Goal: Task Accomplishment & Management: Use online tool/utility

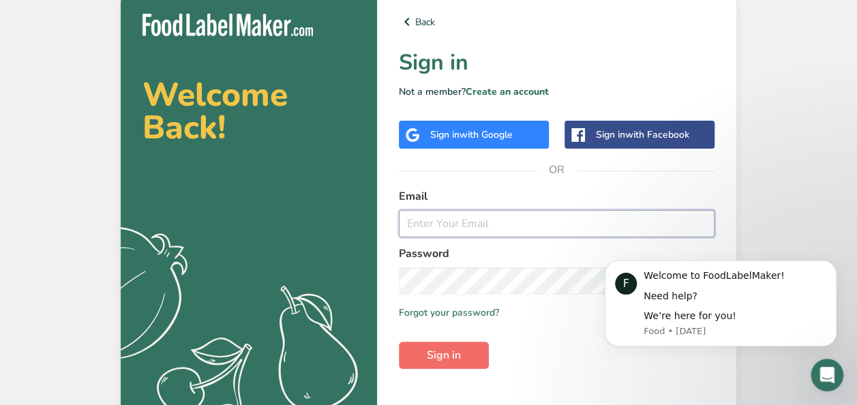
type input "[PERSON_NAME][EMAIL_ADDRESS][DOMAIN_NAME]"
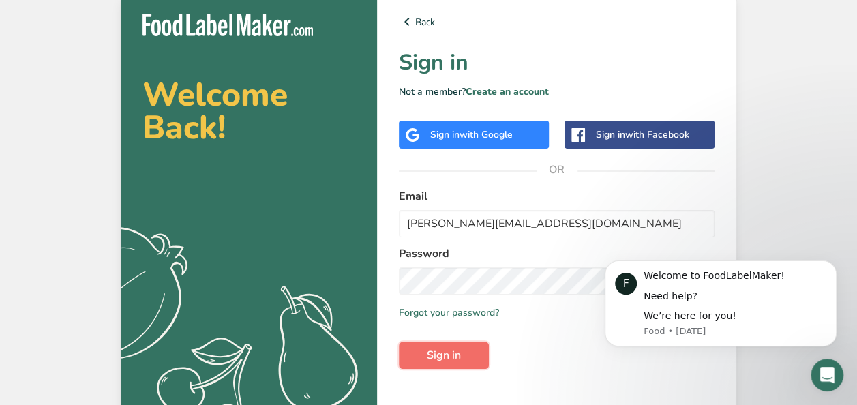
click at [434, 353] on span "Sign in" at bounding box center [444, 355] width 34 height 16
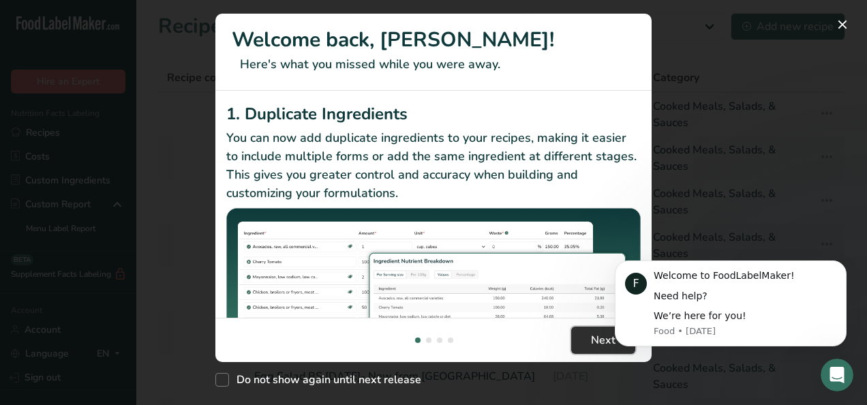
click at [599, 339] on span "Next" at bounding box center [603, 340] width 25 height 16
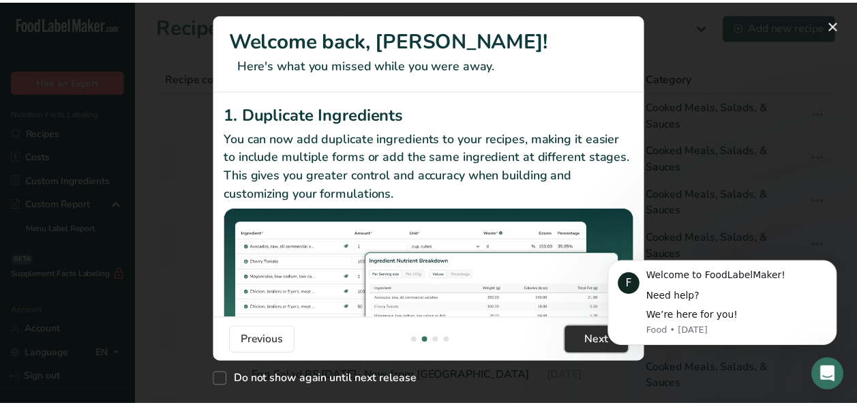
scroll to position [0, 426]
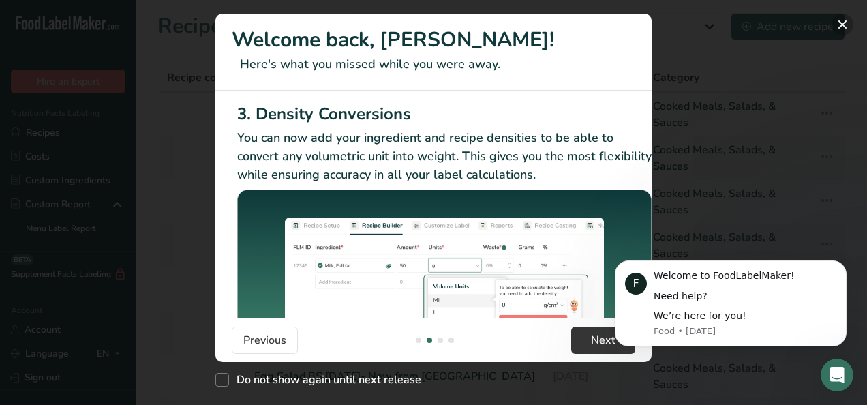
click at [844, 23] on button "New Features" at bounding box center [843, 25] width 22 height 22
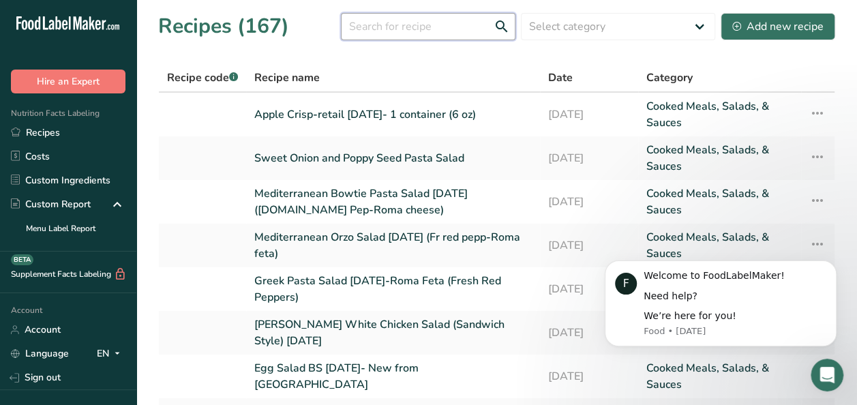
click at [435, 22] on input "text" at bounding box center [428, 26] width 175 height 27
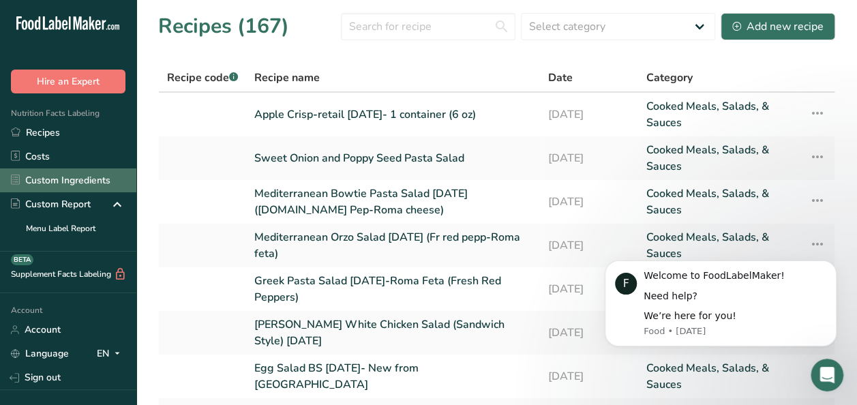
click at [61, 180] on link "Custom Ingredients" at bounding box center [68, 180] width 136 height 24
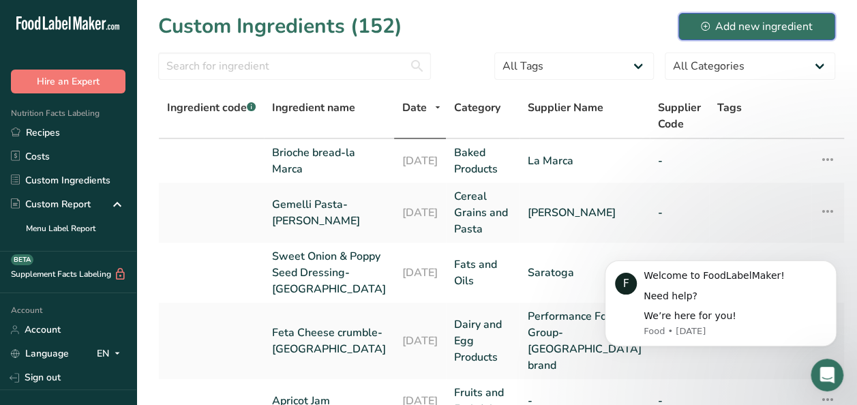
click at [715, 19] on div "Add new ingredient" at bounding box center [757, 26] width 112 height 16
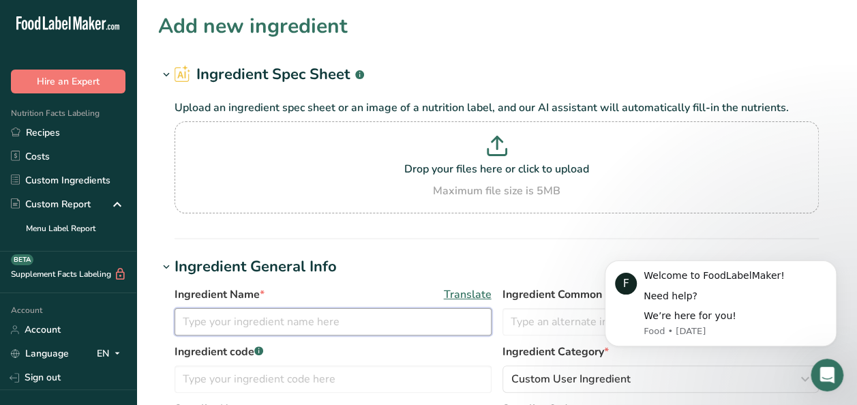
click at [289, 320] on input "text" at bounding box center [333, 321] width 317 height 27
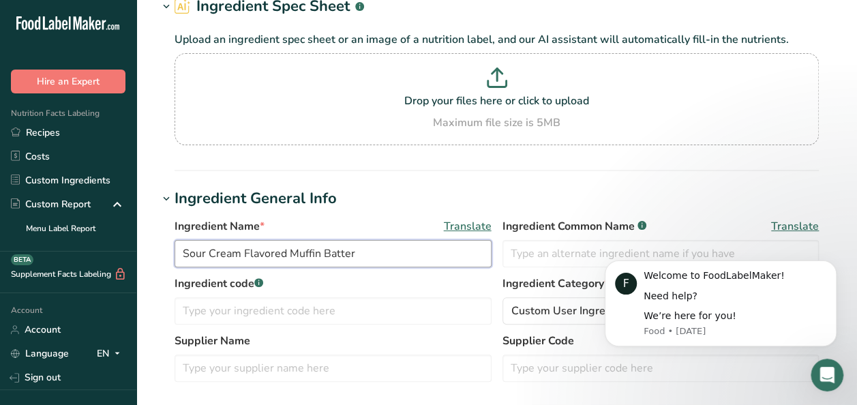
scroll to position [205, 0]
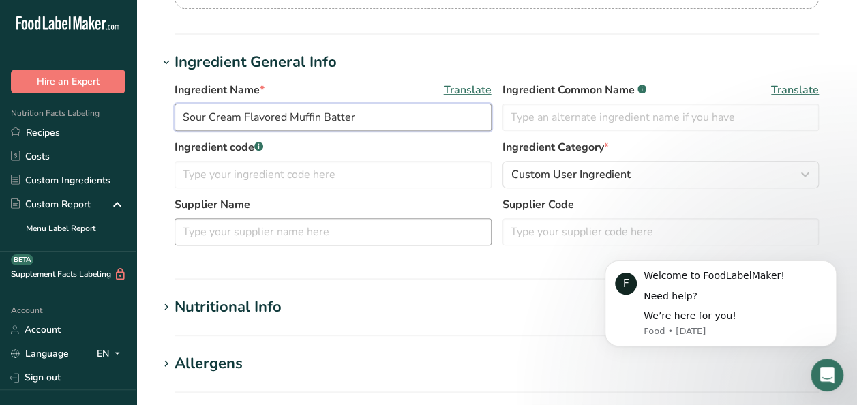
type input "Sour Cream Flavored Muffin Batter"
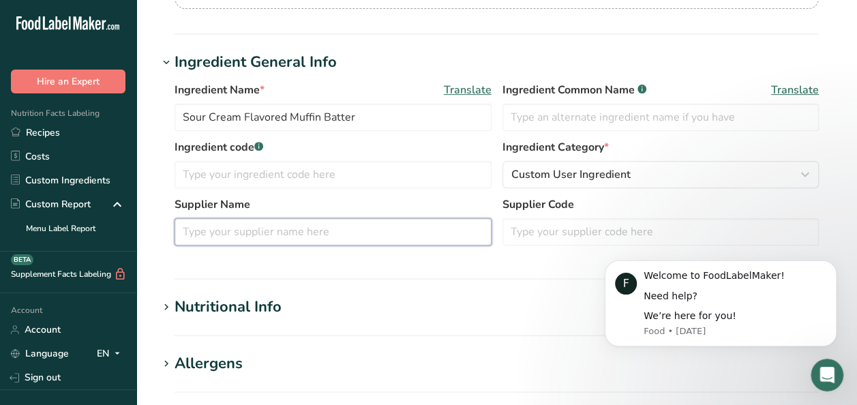
click at [285, 235] on input "text" at bounding box center [333, 231] width 317 height 27
type input "Bake N Joy"
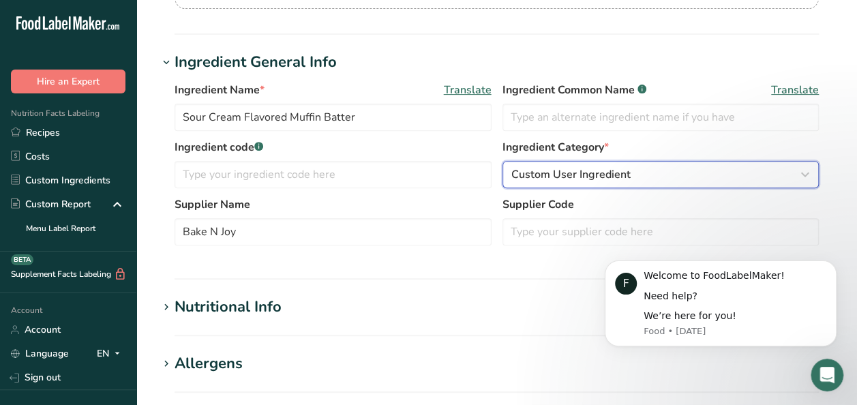
click at [807, 174] on icon "button" at bounding box center [805, 174] width 16 height 25
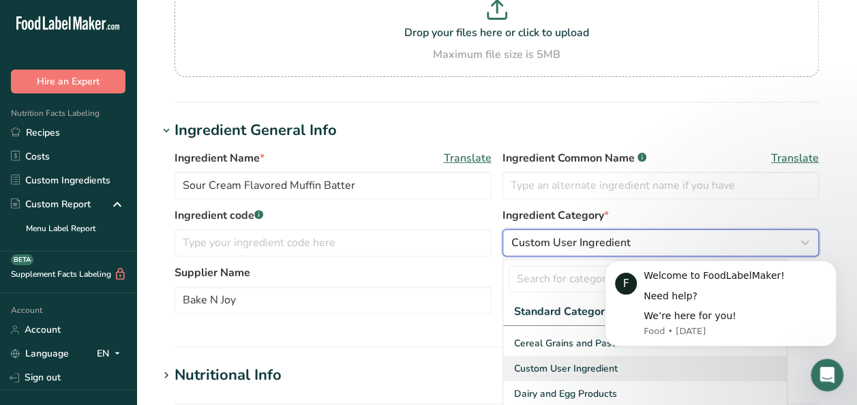
scroll to position [50, 0]
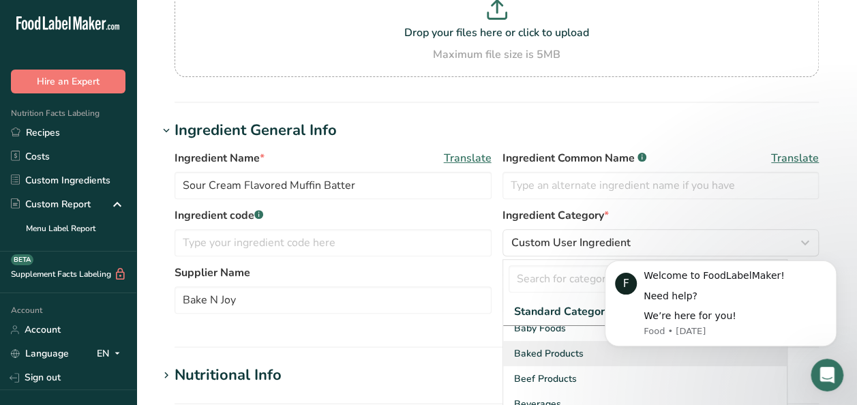
click at [565, 346] on span "Baked Products" at bounding box center [549, 353] width 70 height 14
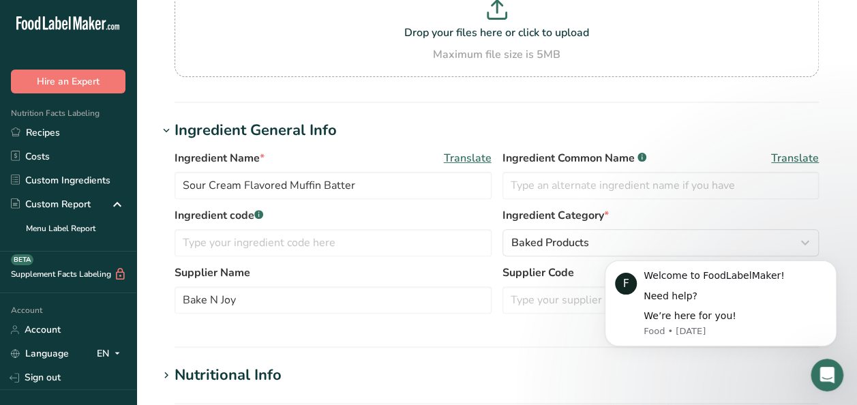
scroll to position [273, 0]
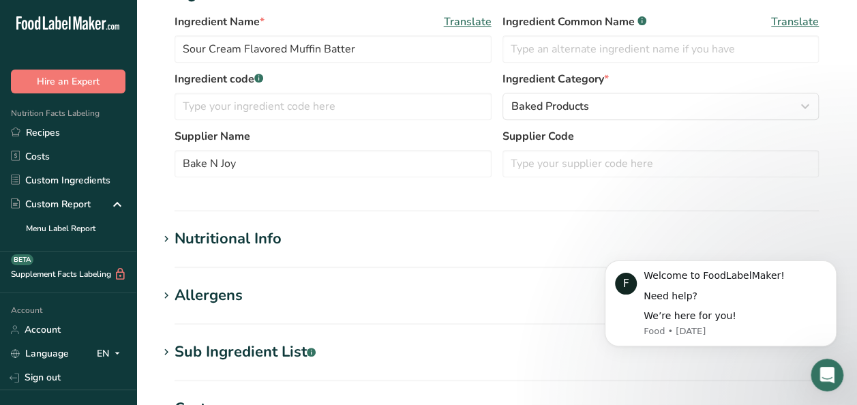
click at [233, 237] on div "Nutritional Info" at bounding box center [228, 239] width 107 height 23
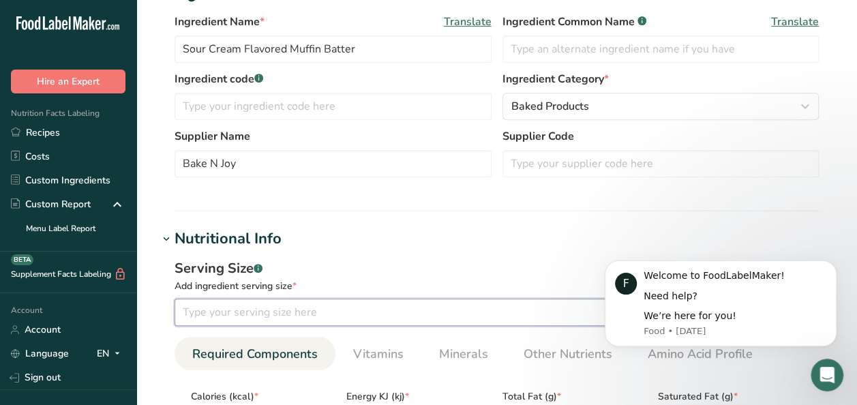
click at [300, 318] on input "number" at bounding box center [458, 312] width 567 height 27
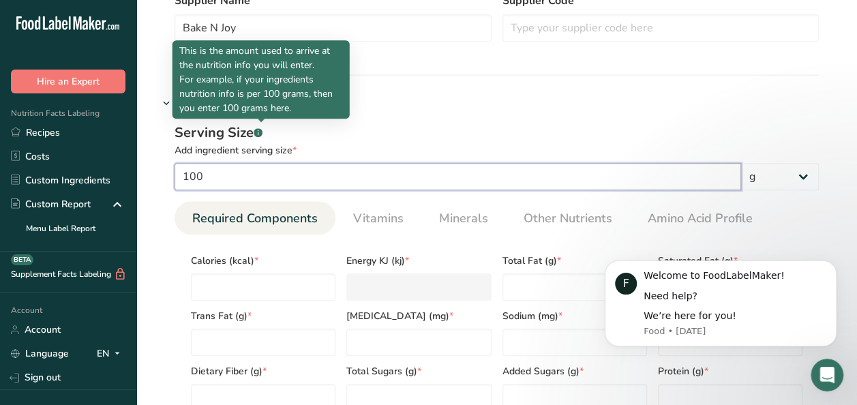
scroll to position [409, 0]
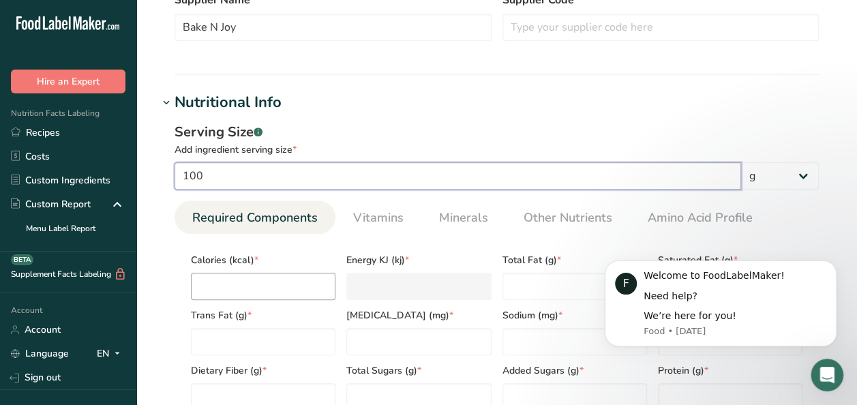
type input "100"
click at [243, 283] on input "number" at bounding box center [263, 286] width 145 height 27
type input "3"
type KJ "12.6"
type input "36"
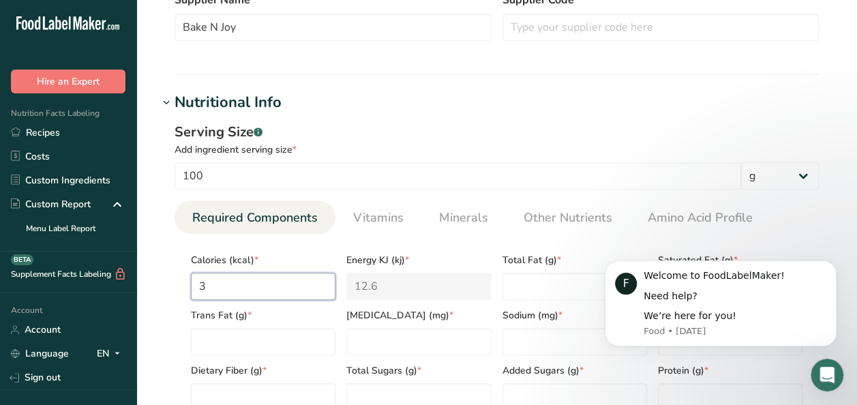
type KJ "150.6"
type input "369"
type KJ "1543.9"
type input "369.1"
type KJ "1544.3"
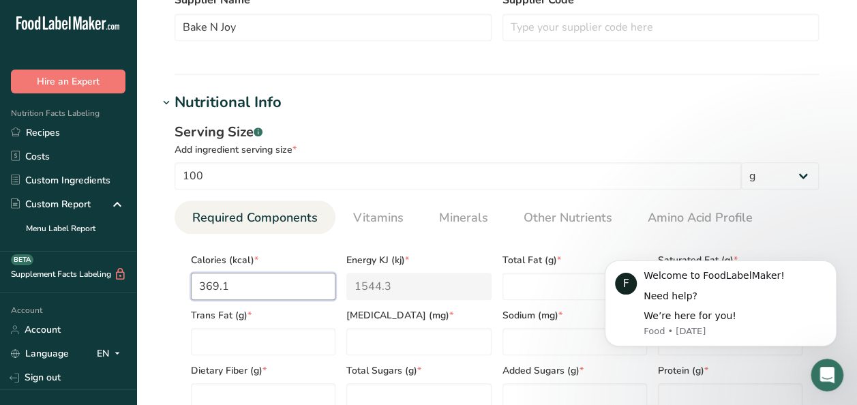
type input "369.18"
type KJ "1544.6"
type input "369.18"
click at [538, 283] on Fat "number" at bounding box center [575, 286] width 145 height 27
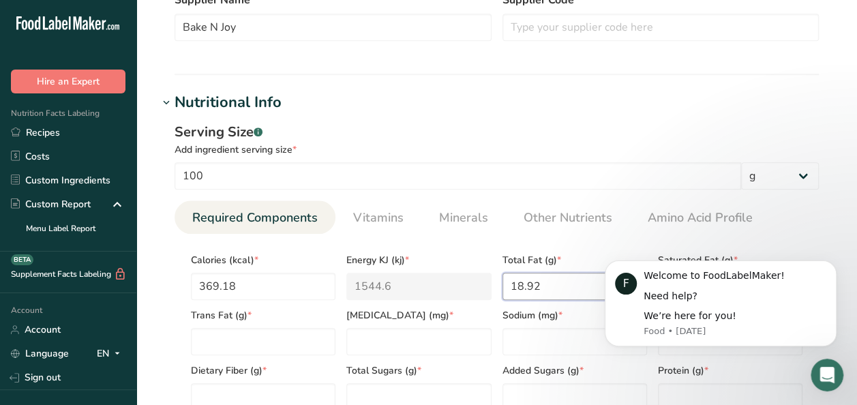
type Fat "18.92"
click at [787, 226] on ul "Required Components Vitamins Minerals Other Nutrients Amino Acid Profile" at bounding box center [497, 216] width 644 height 33
click at [836, 262] on icon "Dismiss notification" at bounding box center [833, 265] width 8 height 8
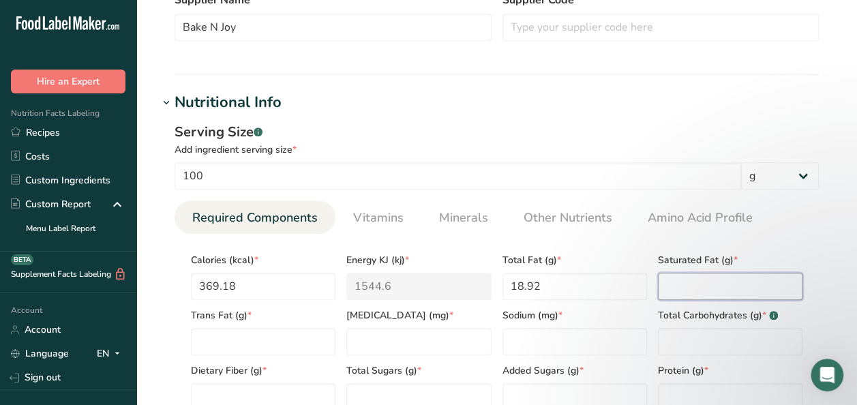
click at [682, 278] on Fat "number" at bounding box center [730, 286] width 145 height 27
type Fat "3.36"
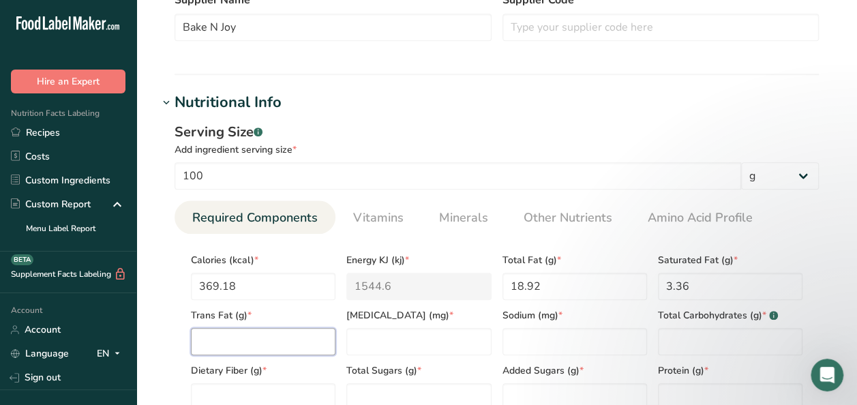
click at [251, 344] on Fat "number" at bounding box center [263, 341] width 145 height 27
type Fat "0.26"
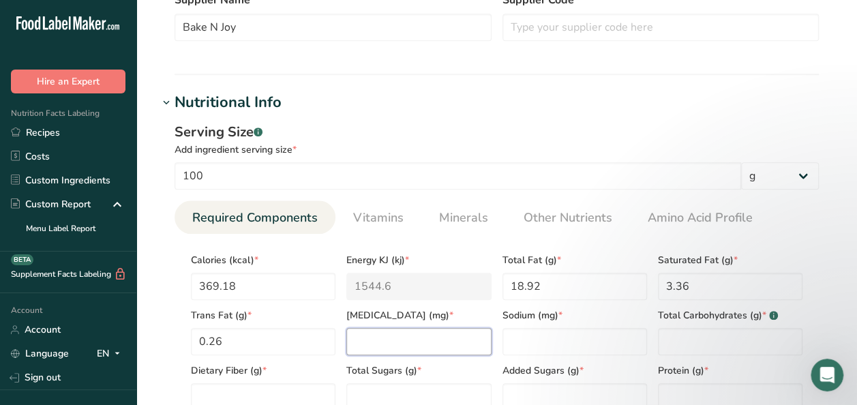
click at [378, 338] on input "number" at bounding box center [418, 341] width 145 height 27
type input "64.68"
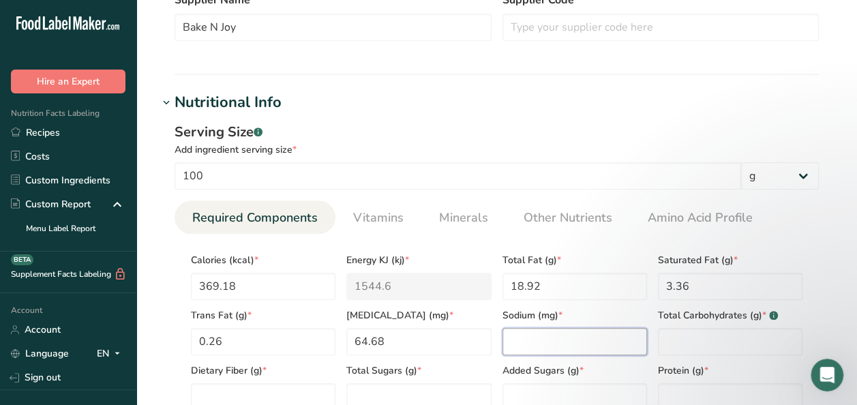
click at [524, 339] on input "number" at bounding box center [575, 341] width 145 height 27
type input "241.98"
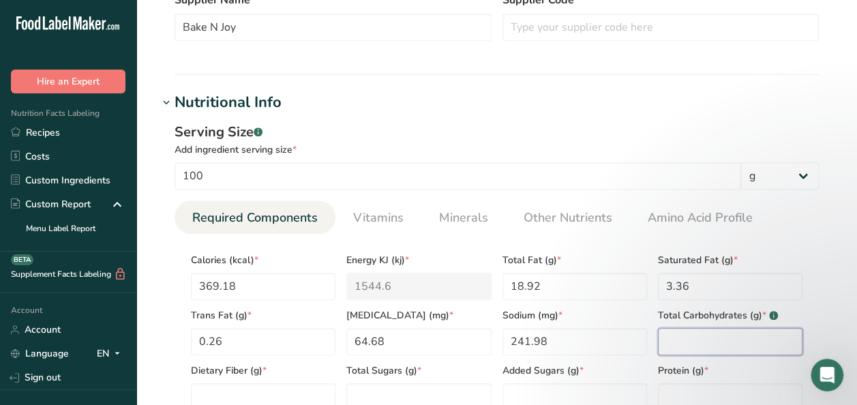
click at [707, 340] on Carbohydrates "number" at bounding box center [730, 341] width 145 height 27
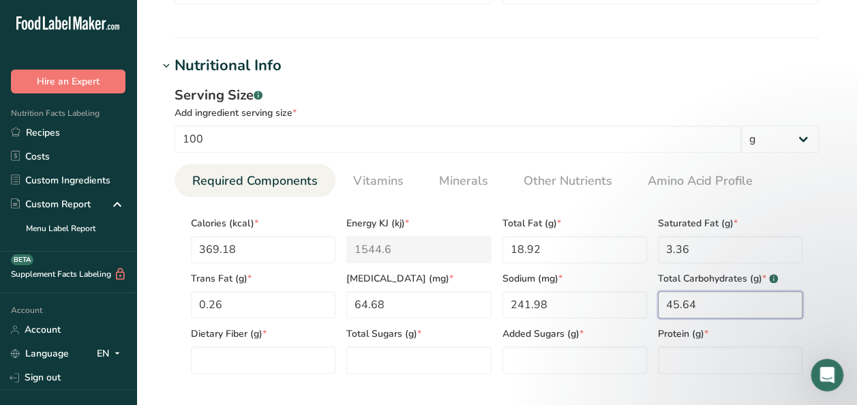
scroll to position [477, 0]
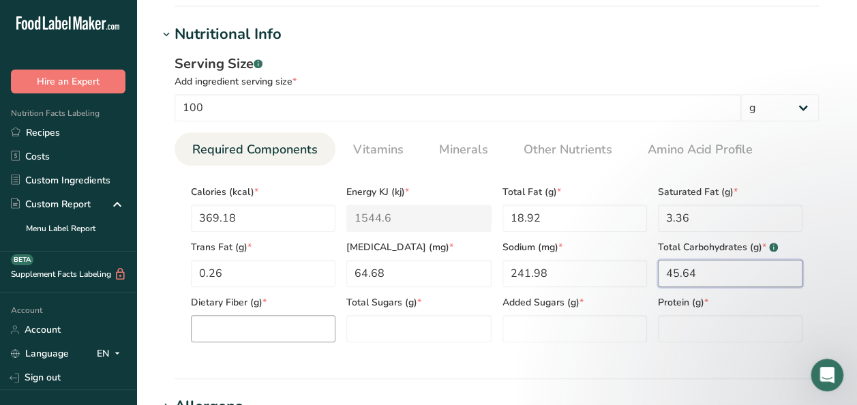
type Carbohydrates "45.64"
click at [232, 329] on Fiber "number" at bounding box center [263, 328] width 145 height 27
type Fiber "0.3"
click at [398, 323] on Sugars "number" at bounding box center [418, 328] width 145 height 27
type Sugars "24.99"
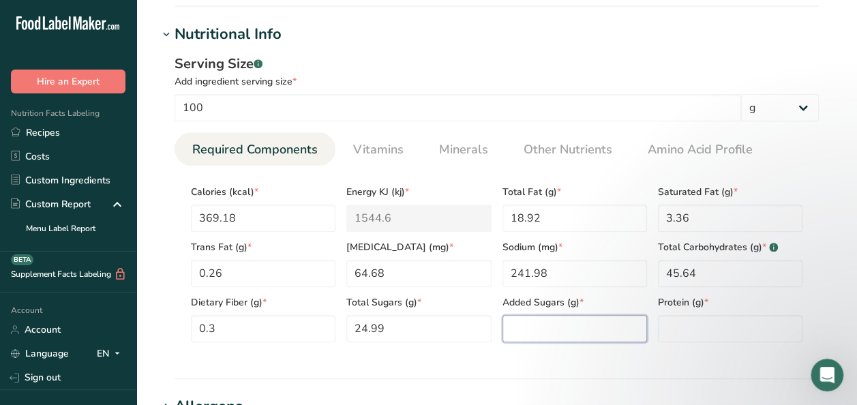
click at [547, 329] on Sugars "number" at bounding box center [575, 328] width 145 height 27
type Sugars "24.63"
click at [706, 329] on input "number" at bounding box center [730, 328] width 145 height 27
type input "3.96"
click at [379, 150] on span "Vitamins" at bounding box center [378, 149] width 50 height 18
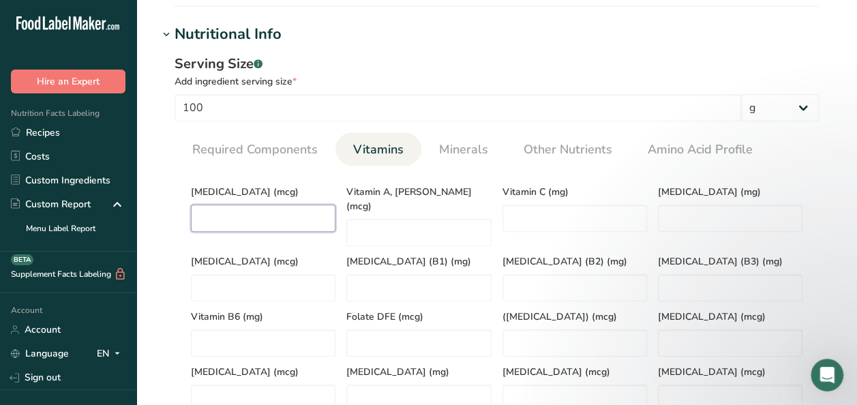
click at [259, 214] on D "number" at bounding box center [263, 218] width 145 height 27
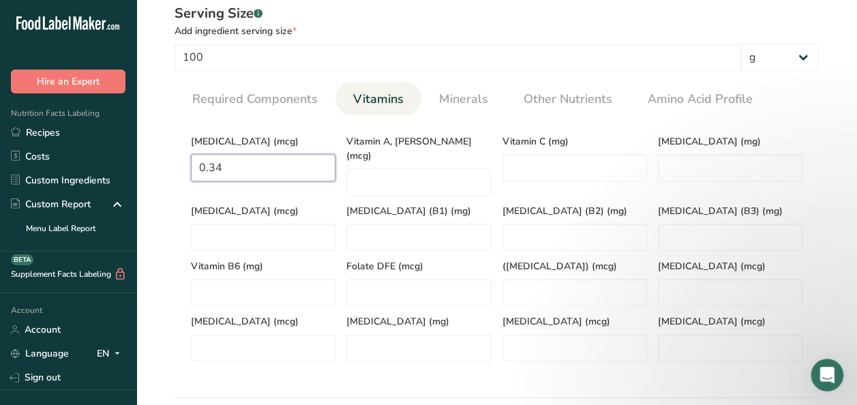
scroll to position [546, 0]
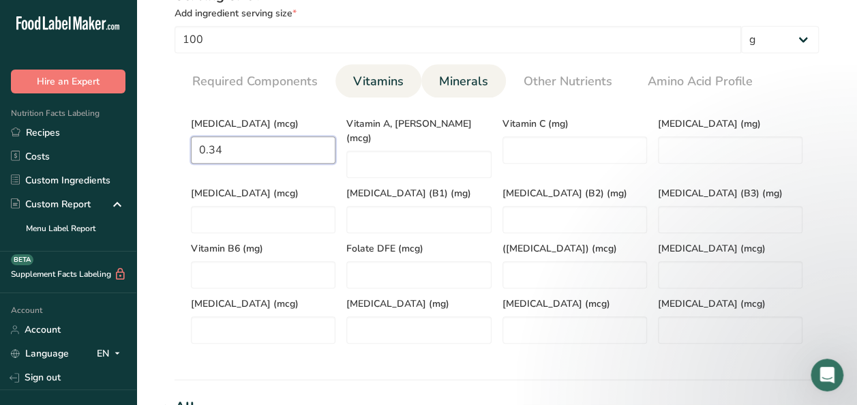
type D "0.34"
click at [471, 78] on span "Minerals" at bounding box center [463, 81] width 49 height 18
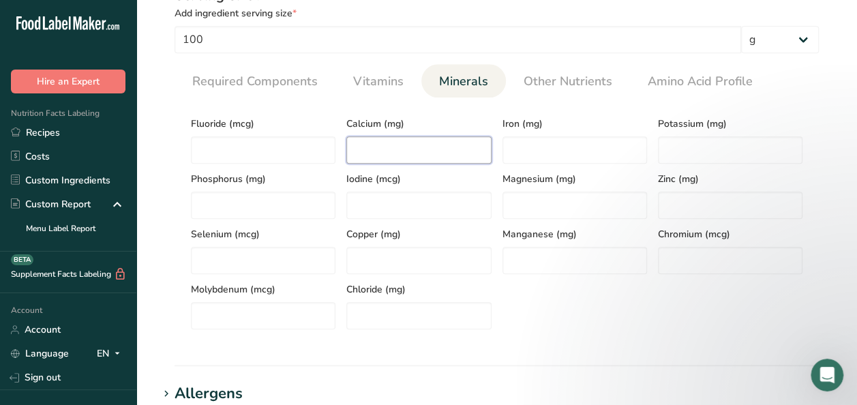
click at [379, 154] on input "number" at bounding box center [418, 149] width 145 height 27
type input "44.67"
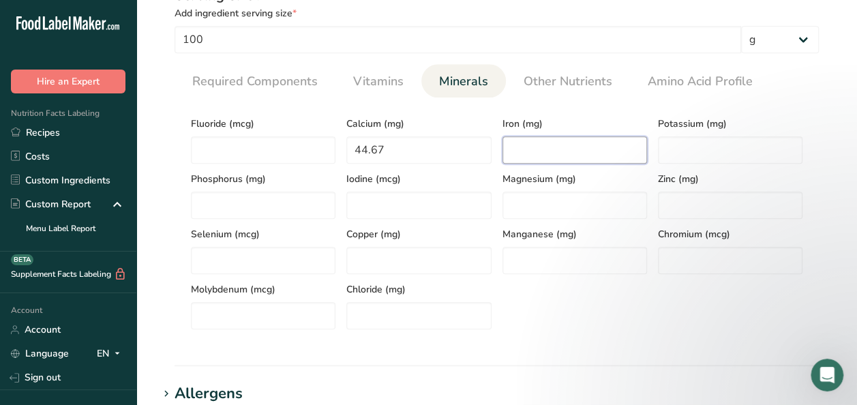
click at [556, 147] on input "number" at bounding box center [575, 149] width 145 height 27
type input "0.47"
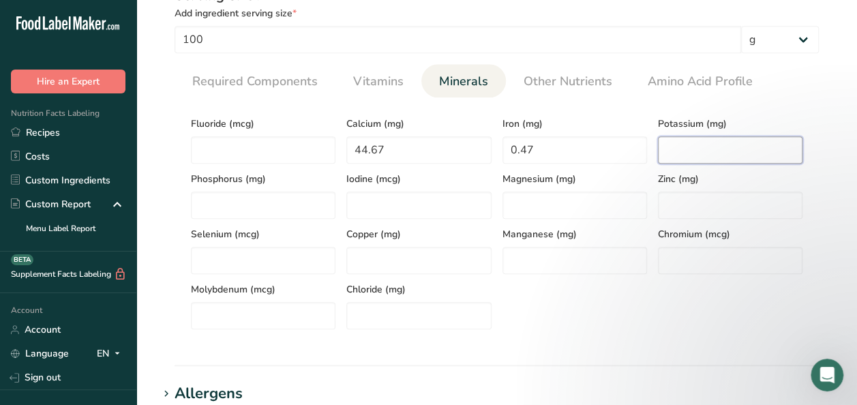
click at [713, 154] on input "number" at bounding box center [730, 149] width 145 height 27
type input "51.96"
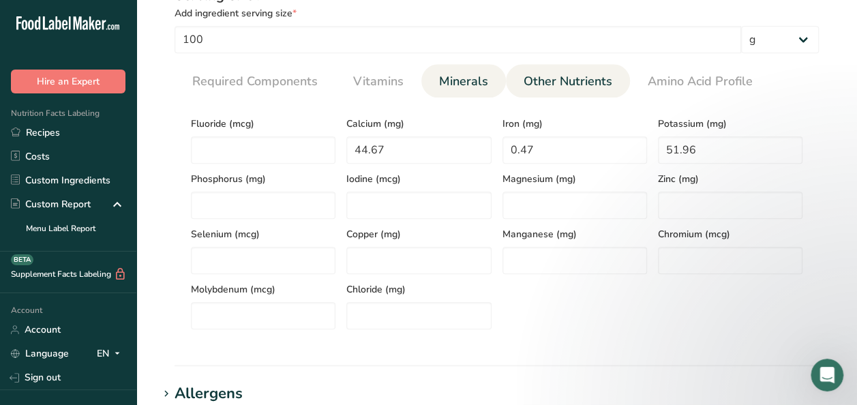
click at [544, 76] on span "Other Nutrients" at bounding box center [568, 81] width 89 height 18
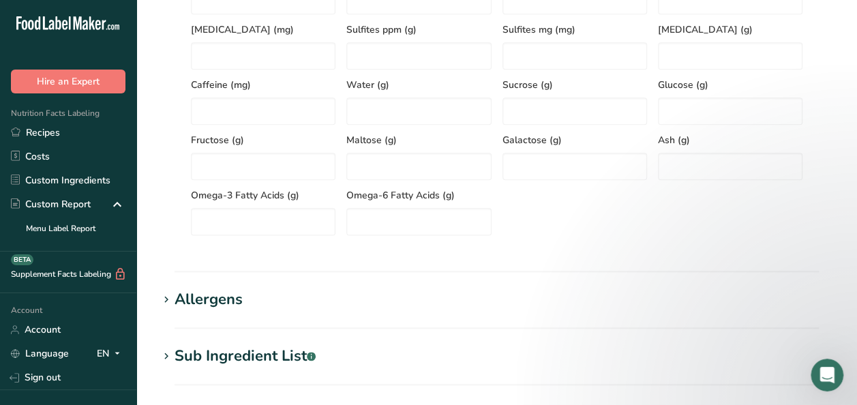
scroll to position [818, 0]
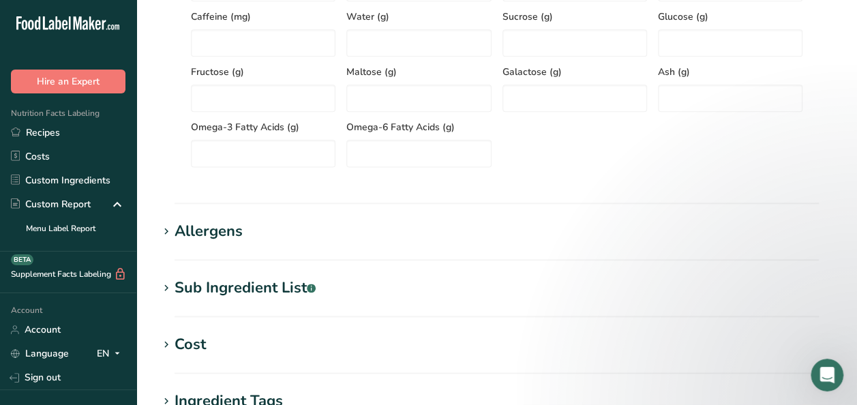
click at [201, 228] on div "Allergens" at bounding box center [209, 231] width 68 height 23
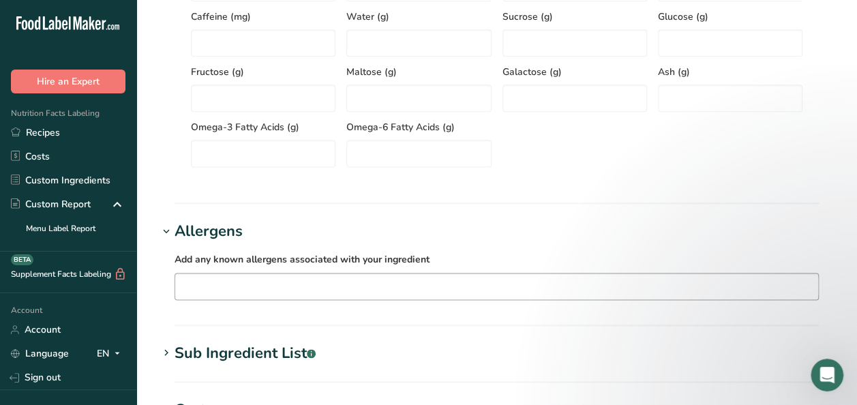
click at [230, 284] on input "text" at bounding box center [496, 286] width 643 height 21
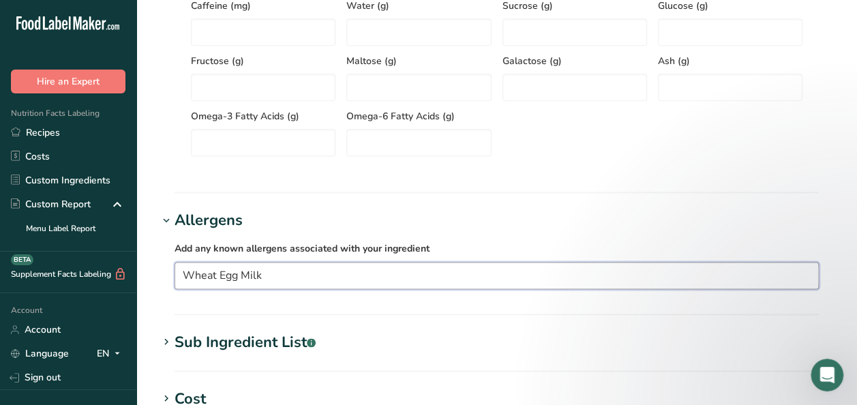
scroll to position [955, 0]
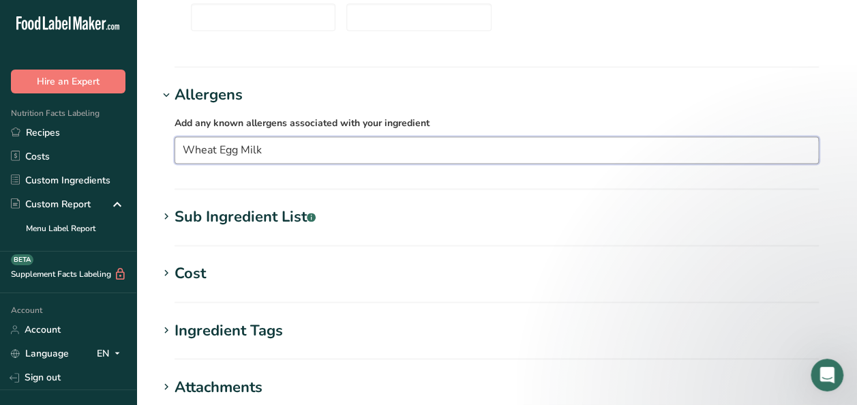
type input "Wheat Egg Milk"
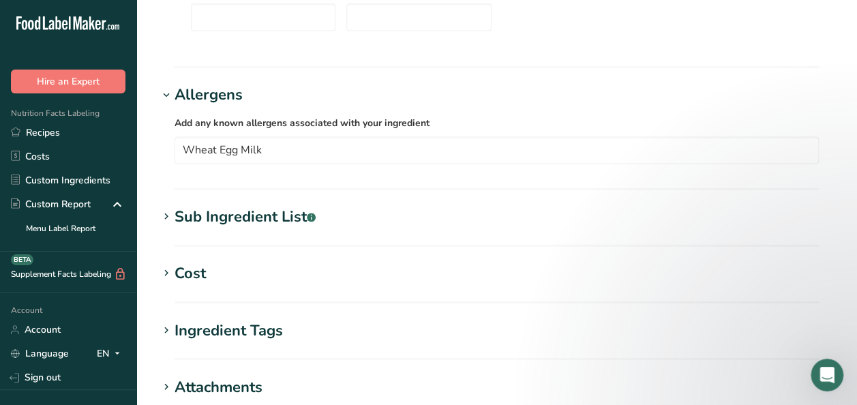
click at [243, 218] on div "Sub Ingredient List .a-a{fill:#347362;}.b-a{fill:#fff;}" at bounding box center [245, 217] width 141 height 23
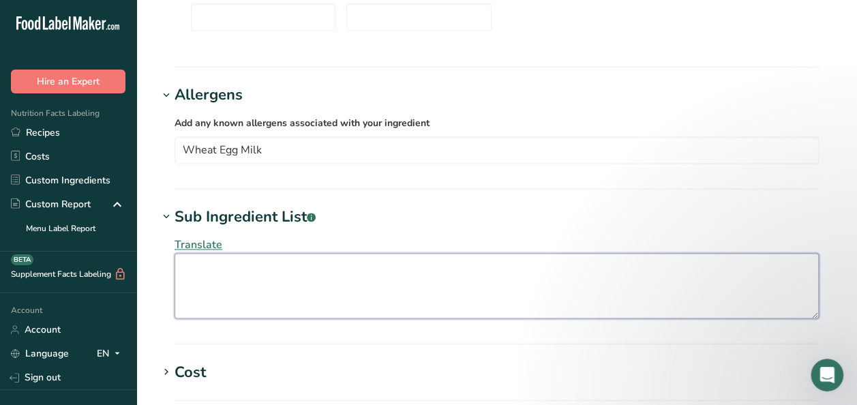
click at [230, 261] on textarea at bounding box center [497, 285] width 644 height 65
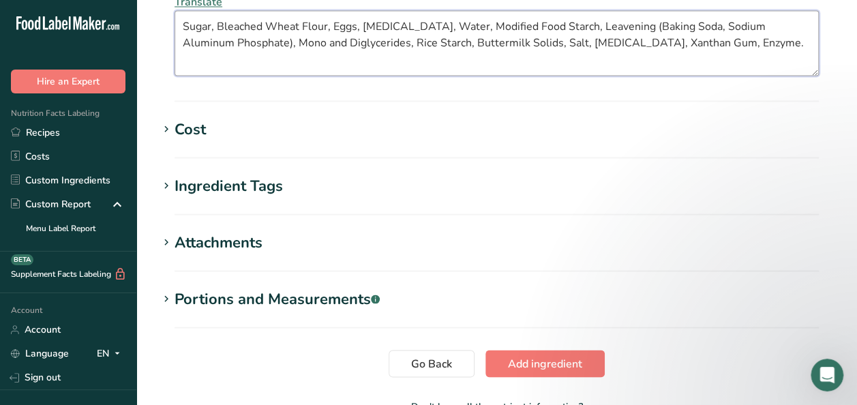
scroll to position [1283, 0]
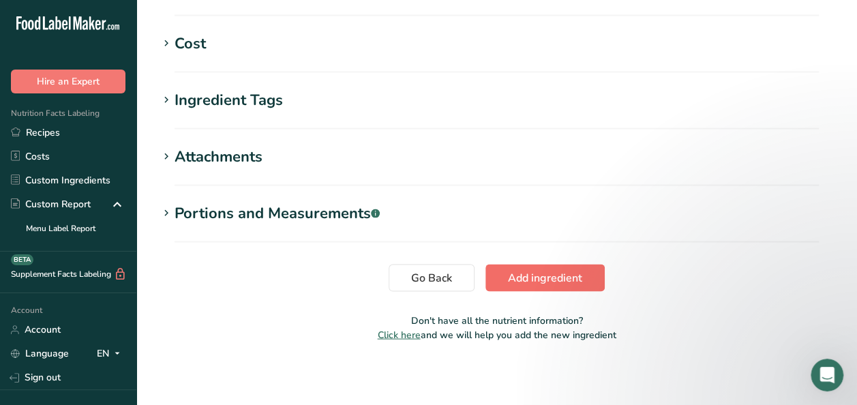
type textarea "Sugar, Bleached Wheat Flour, Eggs, [MEDICAL_DATA], Water, Modified Food Starch,…"
click at [524, 273] on span "Add ingredient" at bounding box center [545, 277] width 74 height 16
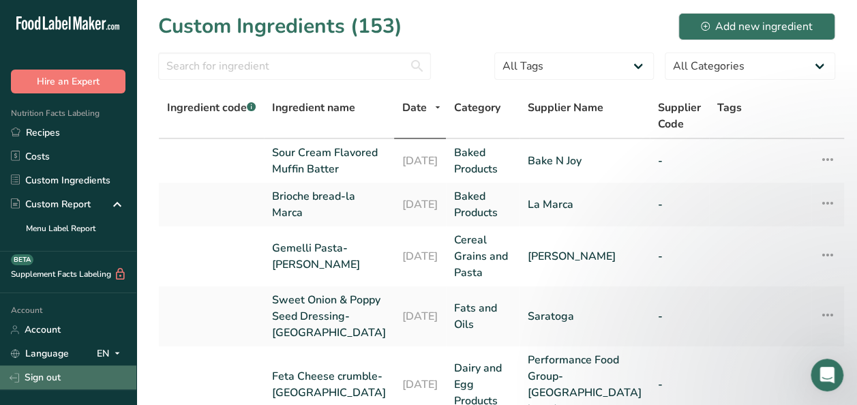
click at [46, 375] on link "Sign out" at bounding box center [68, 378] width 136 height 24
